Goal: Information Seeking & Learning: Learn about a topic

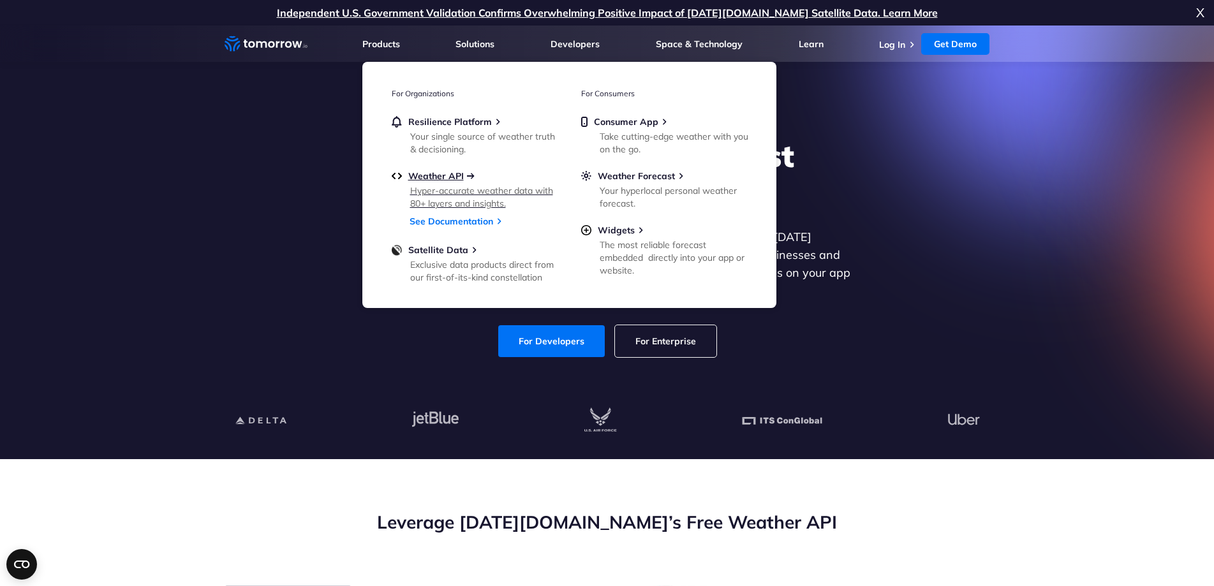
click at [454, 175] on span "Weather API" at bounding box center [435, 175] width 55 height 11
